Goal: Browse casually

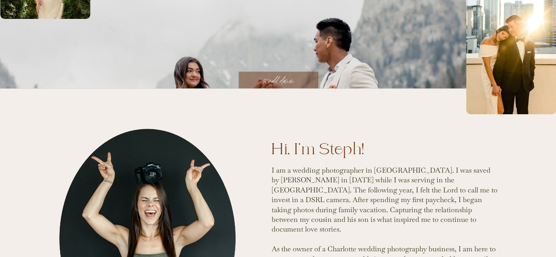
scroll to position [264, 0]
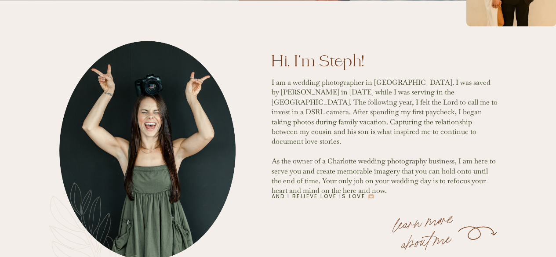
click at [144, 127] on div at bounding box center [147, 150] width 176 height 219
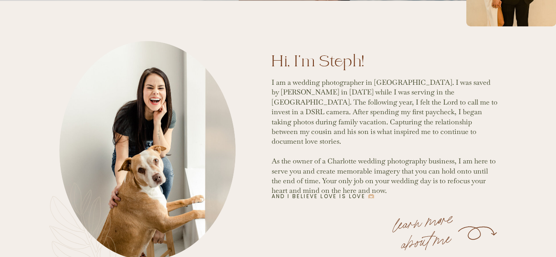
click at [165, 134] on div at bounding box center [147, 150] width 176 height 219
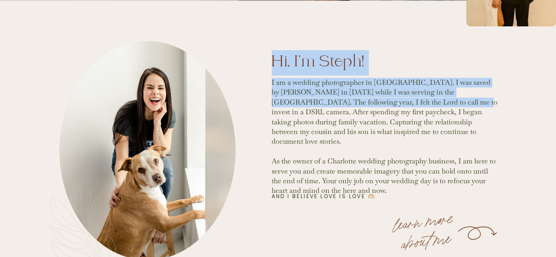
drag, startPoint x: 391, startPoint y: 101, endPoint x: 501, endPoint y: 102, distance: 110.0
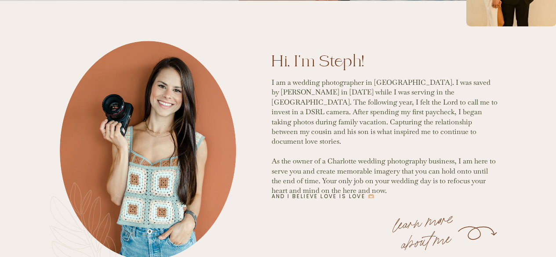
click at [353, 110] on p "I am a wedding photographer in [GEOGRAPHIC_DATA]. I was saved by [PERSON_NAME] …" at bounding box center [385, 132] width 226 height 109
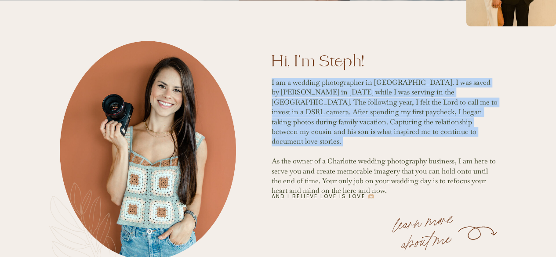
click at [353, 110] on p "I am a wedding photographer in [GEOGRAPHIC_DATA]. I was saved by [PERSON_NAME] …" at bounding box center [385, 132] width 226 height 109
click at [420, 113] on p "I am a wedding photographer in [GEOGRAPHIC_DATA]. I was saved by [PERSON_NAME] …" at bounding box center [385, 132] width 226 height 109
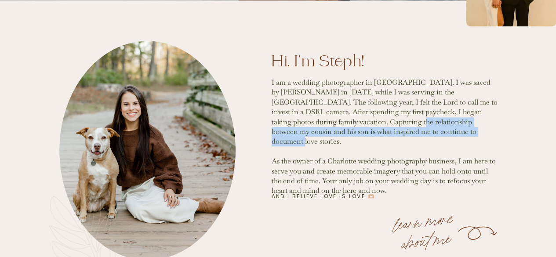
drag, startPoint x: 318, startPoint y: 123, endPoint x: 478, endPoint y: 132, distance: 160.4
click at [478, 132] on p "I am a wedding photographer in [GEOGRAPHIC_DATA]. I was saved by [PERSON_NAME] …" at bounding box center [385, 132] width 226 height 109
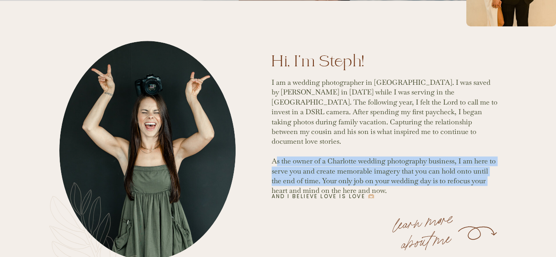
drag, startPoint x: 275, startPoint y: 152, endPoint x: 495, endPoint y: 169, distance: 221.0
click at [495, 169] on p "I am a wedding photographer in [GEOGRAPHIC_DATA]. I was saved by [PERSON_NAME] …" at bounding box center [385, 132] width 226 height 109
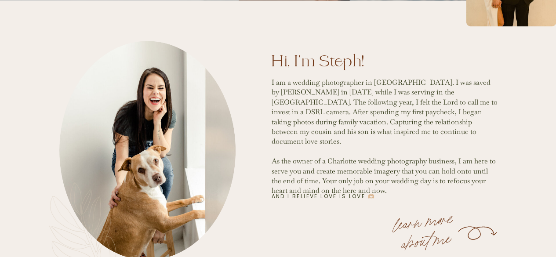
click at [312, 170] on p "I am a wedding photographer in [GEOGRAPHIC_DATA]. I was saved by [PERSON_NAME] …" at bounding box center [385, 132] width 226 height 109
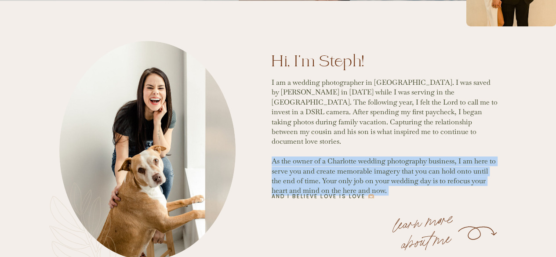
click at [312, 170] on p "I am a wedding photographer in [GEOGRAPHIC_DATA]. I was saved by [PERSON_NAME] …" at bounding box center [385, 132] width 226 height 109
click at [365, 170] on p "I am a wedding photographer in [GEOGRAPHIC_DATA]. I was saved by [PERSON_NAME] …" at bounding box center [385, 132] width 226 height 109
click at [350, 181] on p "I am a wedding photographer in [GEOGRAPHIC_DATA]. I was saved by [PERSON_NAME] …" at bounding box center [385, 132] width 226 height 109
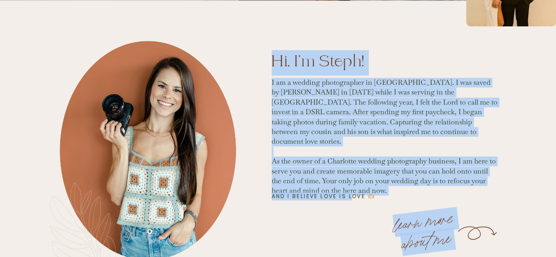
drag, startPoint x: 270, startPoint y: 197, endPoint x: 380, endPoint y: 190, distance: 110.6
click at [401, 160] on p "I am a wedding photographer in [GEOGRAPHIC_DATA]. I was saved by [PERSON_NAME] …" at bounding box center [385, 132] width 226 height 109
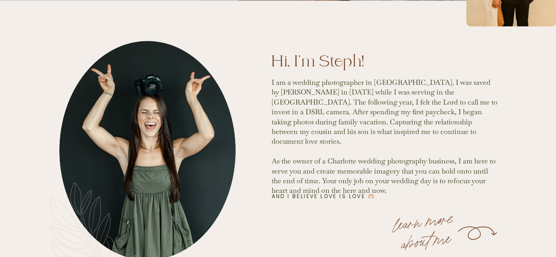
click at [272, 197] on p "and I believe love is love 🫶🏼" at bounding box center [338, 197] width 133 height 8
click at [287, 199] on p "and I believe love is love 🫶🏼" at bounding box center [338, 197] width 133 height 8
click at [272, 197] on p "and I believe love is love 🫶🏼" at bounding box center [338, 197] width 133 height 8
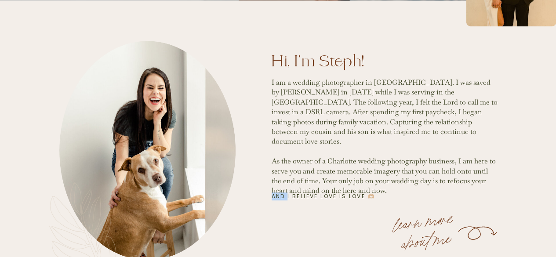
click at [272, 197] on p "and I believe love is love 🫶🏼" at bounding box center [338, 197] width 133 height 8
click at [281, 197] on p "and I believe love is love 🫶🏼" at bounding box center [338, 197] width 133 height 8
click at [273, 197] on p "and I believe love is love 🫶🏼" at bounding box center [338, 197] width 133 height 8
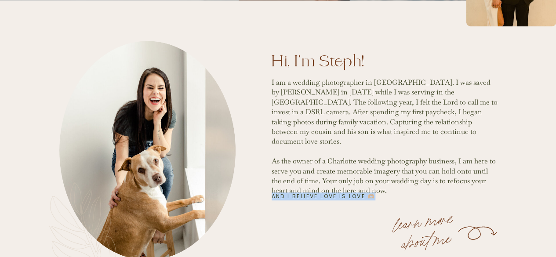
click at [273, 197] on p "and I believe love is love 🫶🏼" at bounding box center [338, 197] width 133 height 8
click at [277, 197] on p "and I believe love is love 🫶🏼" at bounding box center [338, 197] width 133 height 8
click at [273, 197] on p "and I believe love is love 🫶🏼" at bounding box center [338, 197] width 133 height 8
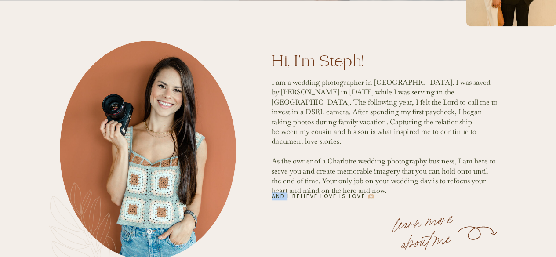
click at [273, 197] on p "and I believe love is love 🫶🏼" at bounding box center [338, 197] width 133 height 8
click at [306, 197] on p "and I believe love is love 🫶🏼" at bounding box center [338, 197] width 133 height 8
click at [365, 197] on p "and I believe love is love 🫶🏼" at bounding box center [338, 197] width 133 height 8
click at [272, 197] on p "and I believe love is love 🫶🏼" at bounding box center [338, 197] width 133 height 8
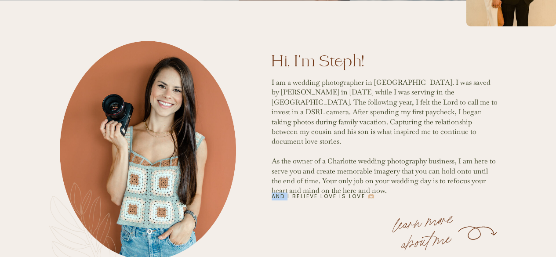
click at [272, 197] on p "and I believe love is love 🫶🏼" at bounding box center [338, 197] width 133 height 8
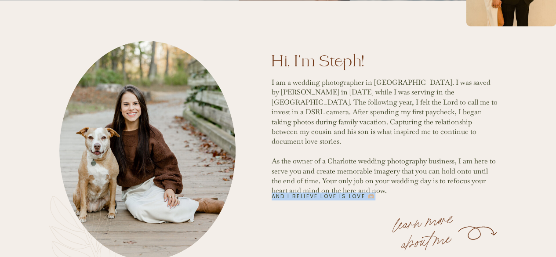
click at [272, 197] on p "and I believe love is love 🫶🏼" at bounding box center [338, 197] width 133 height 8
click at [282, 197] on p "and I believe love is love 🫶🏼" at bounding box center [338, 197] width 133 height 8
click at [276, 197] on p "and I believe love is love 🫶🏼" at bounding box center [338, 197] width 133 height 8
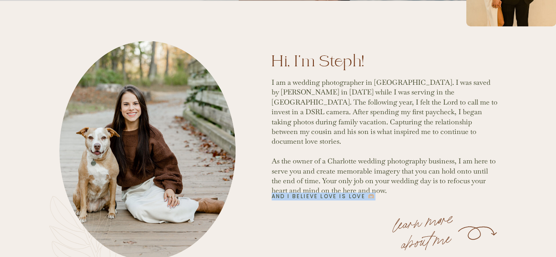
click at [292, 197] on p "and I believe love is love 🫶🏼" at bounding box center [338, 197] width 133 height 8
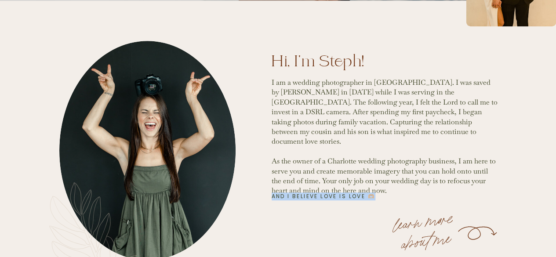
drag, startPoint x: 272, startPoint y: 197, endPoint x: 379, endPoint y: 198, distance: 106.9
click at [379, 198] on p "and I believe love is love 🫶🏼" at bounding box center [338, 197] width 133 height 8
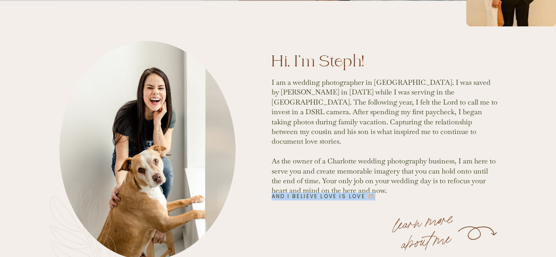
drag, startPoint x: 273, startPoint y: 197, endPoint x: 381, endPoint y: 198, distance: 108.2
click at [381, 198] on p "and I believe love is love 🫶🏼" at bounding box center [338, 197] width 133 height 8
drag, startPoint x: 272, startPoint y: 196, endPoint x: 376, endPoint y: 197, distance: 103.4
click at [376, 197] on p "and I believe love is love 🫶🏼" at bounding box center [338, 197] width 133 height 8
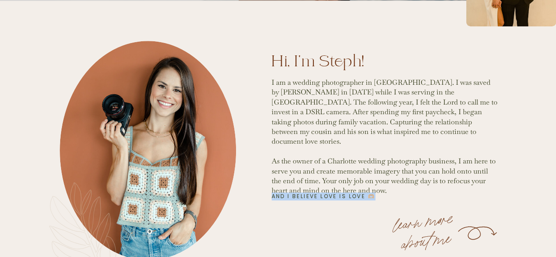
click at [376, 197] on p "and I believe love is love 🫶🏼" at bounding box center [338, 197] width 133 height 8
click at [367, 197] on p "and I believe love is love 🫶🏼" at bounding box center [338, 197] width 133 height 8
click at [310, 197] on p "and I believe love is love 🫶🏼" at bounding box center [338, 197] width 133 height 8
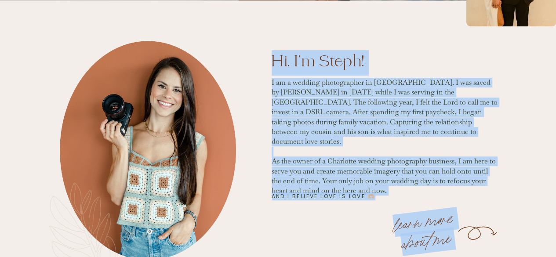
drag, startPoint x: 278, startPoint y: 194, endPoint x: 385, endPoint y: 197, distance: 107.4
click at [385, 197] on p "and I believe love is love 🫶🏼" at bounding box center [338, 197] width 133 height 8
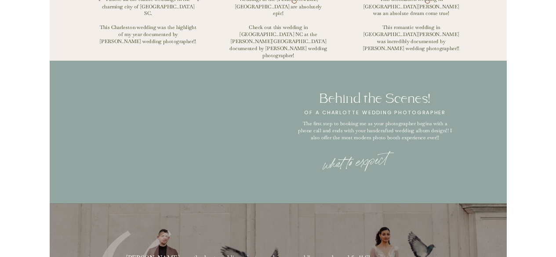
scroll to position [792, 0]
